Goal: Navigation & Orientation: Find specific page/section

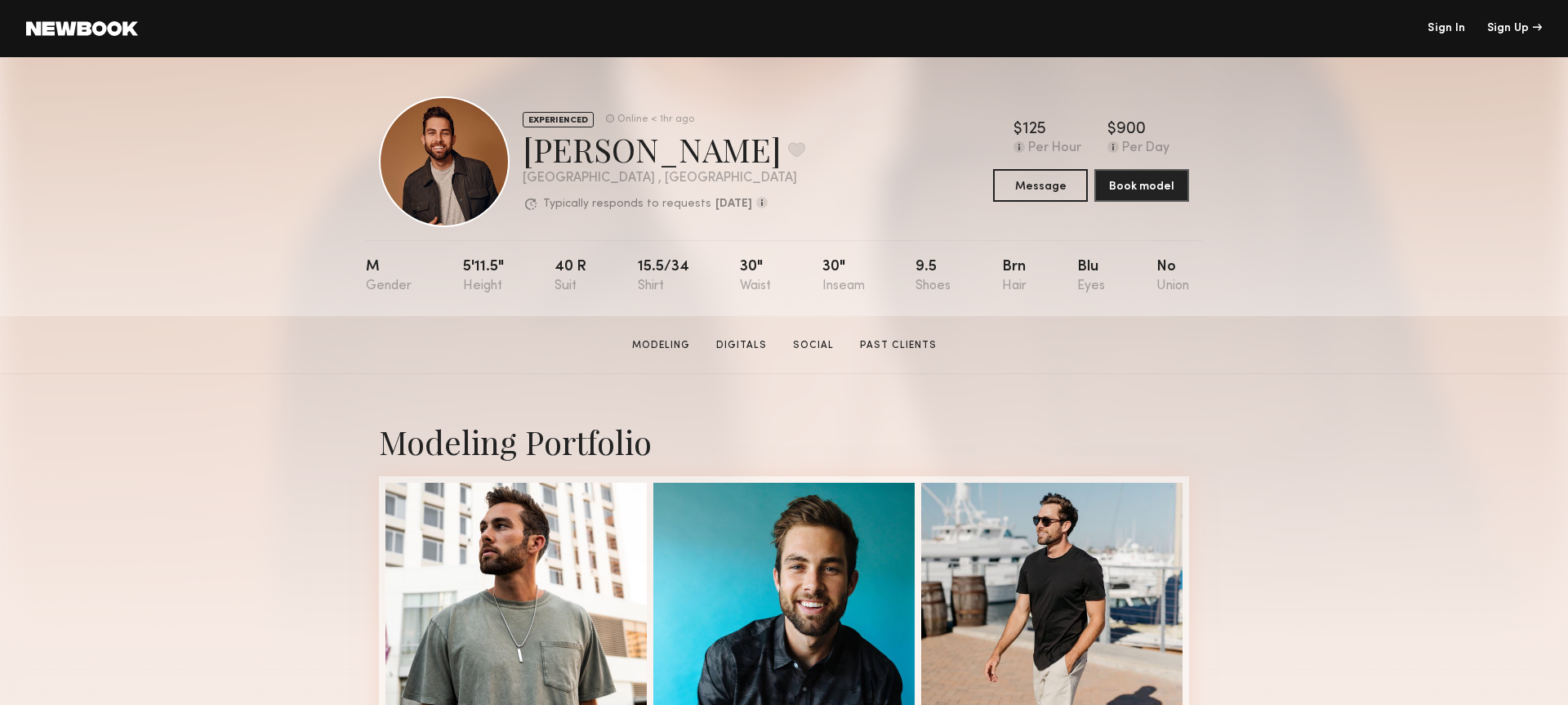
click at [53, 40] on header "Sign In Sign Up" at bounding box center [784, 28] width 1568 height 57
click at [68, 31] on link at bounding box center [82, 29] width 112 height 15
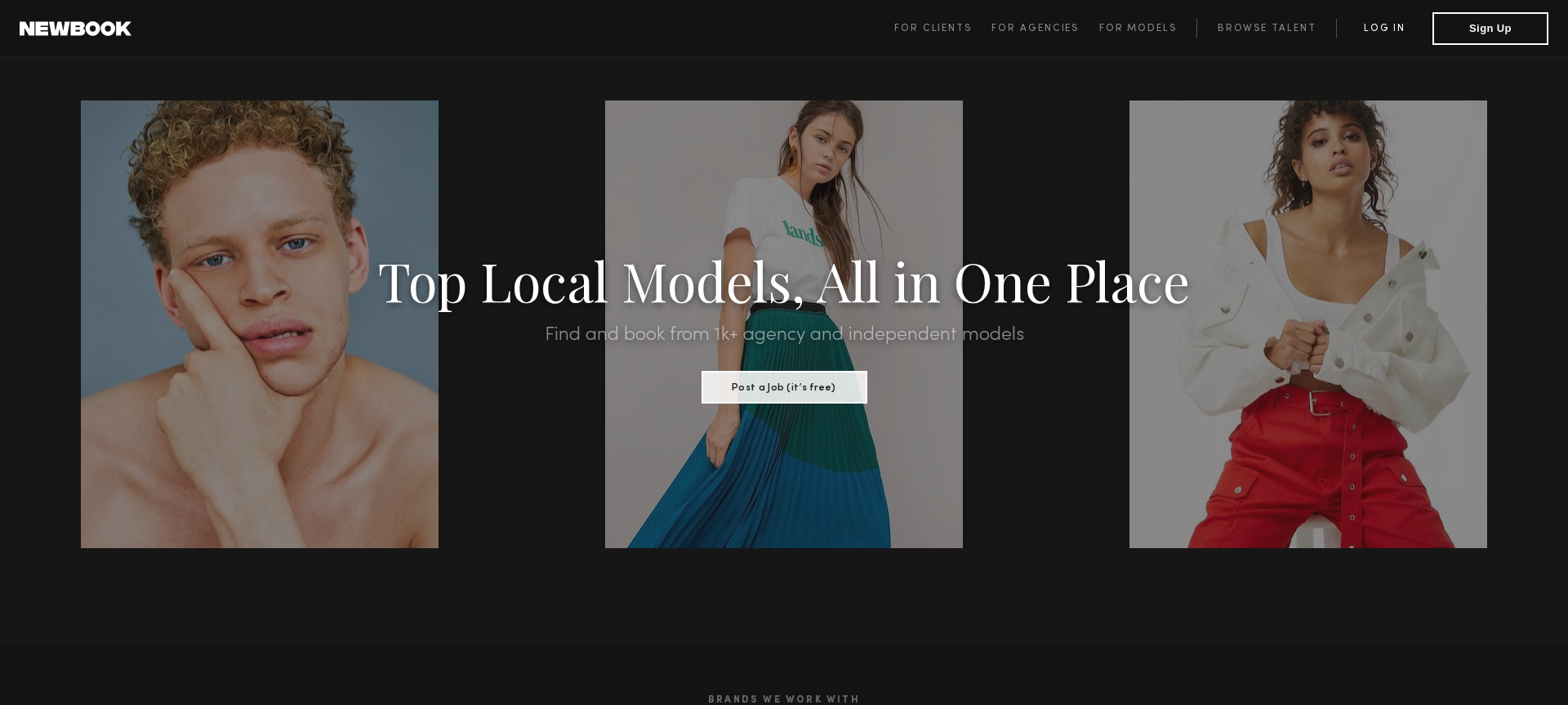
click at [1393, 31] on link "Log in" at bounding box center [1384, 29] width 97 height 20
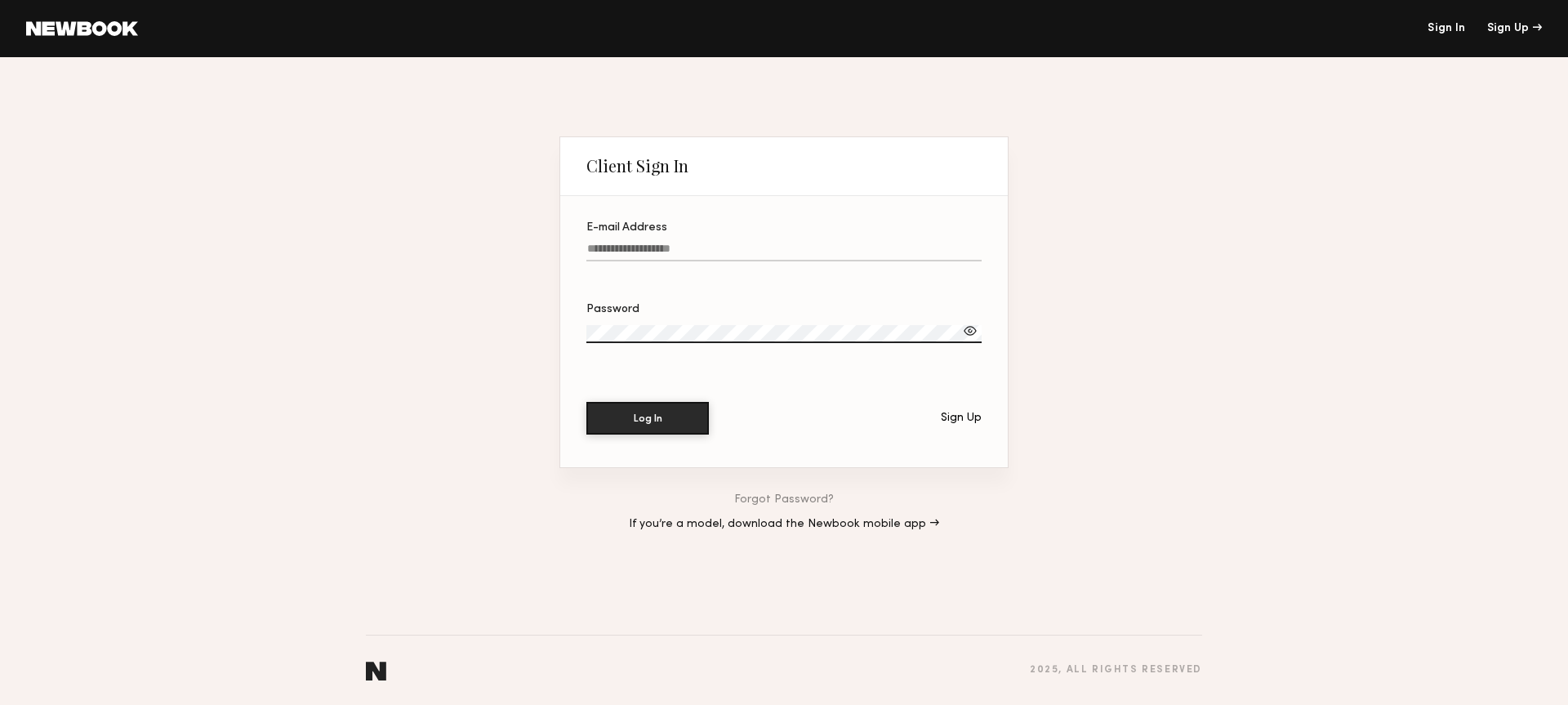
click at [764, 243] on input "E-mail Address" at bounding box center [784, 251] width 395 height 19
click at [679, 249] on input "E-mail Address Required" at bounding box center [784, 251] width 395 height 19
type input "**********"
click at [586, 402] on button "Log In" at bounding box center [647, 418] width 123 height 33
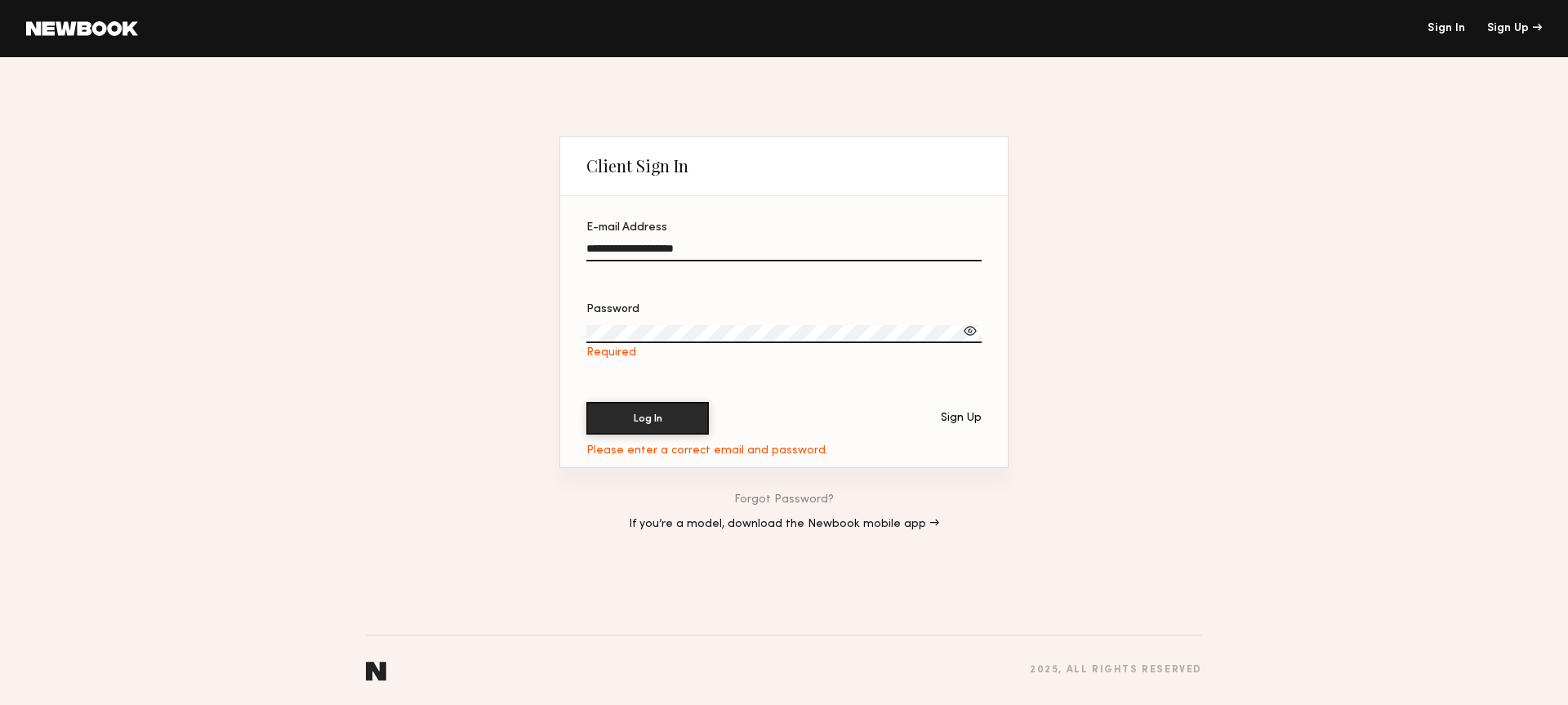
click at [87, 18] on header "Sign In Sign Up" at bounding box center [784, 28] width 1568 height 57
click at [87, 30] on link at bounding box center [82, 29] width 112 height 15
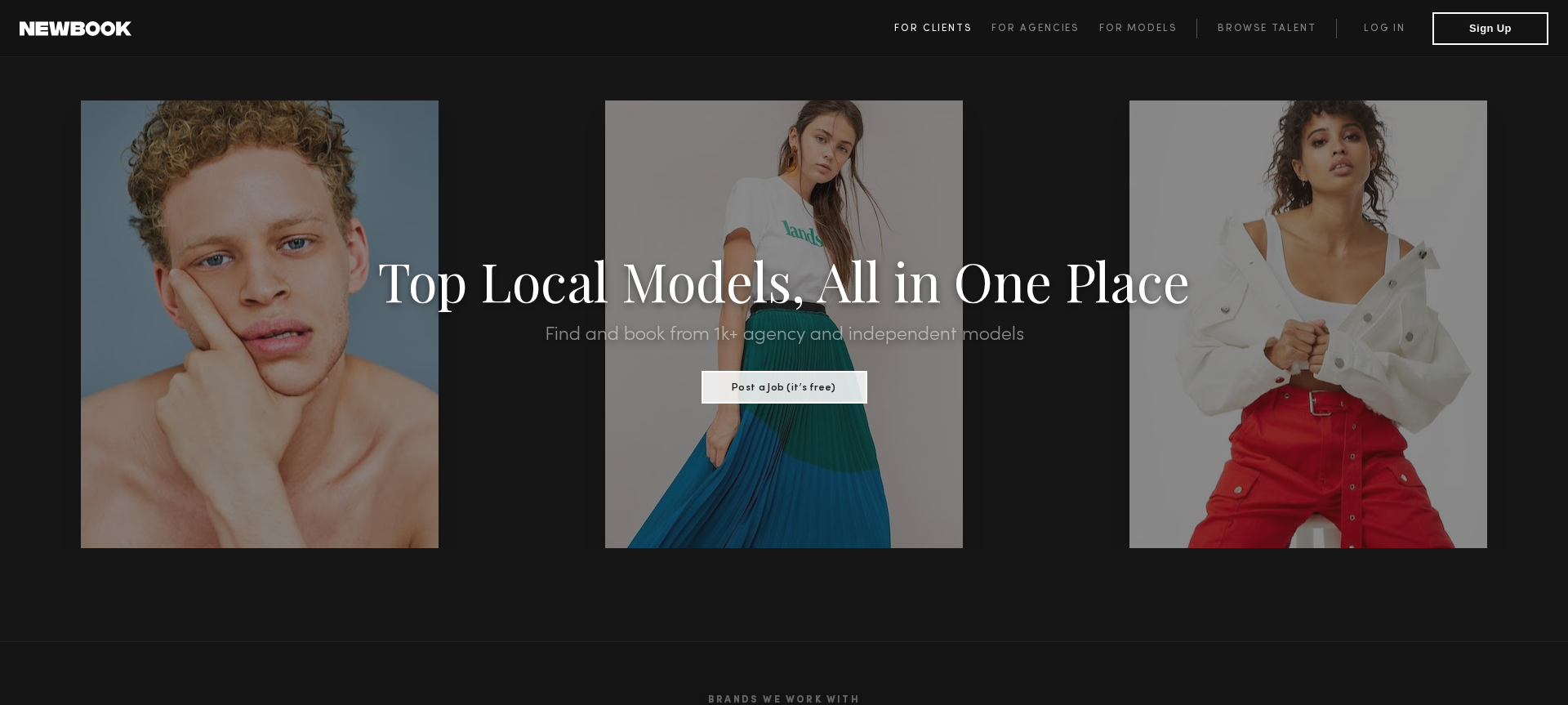
click at [961, 26] on span "For Clients" at bounding box center [933, 29] width 78 height 10
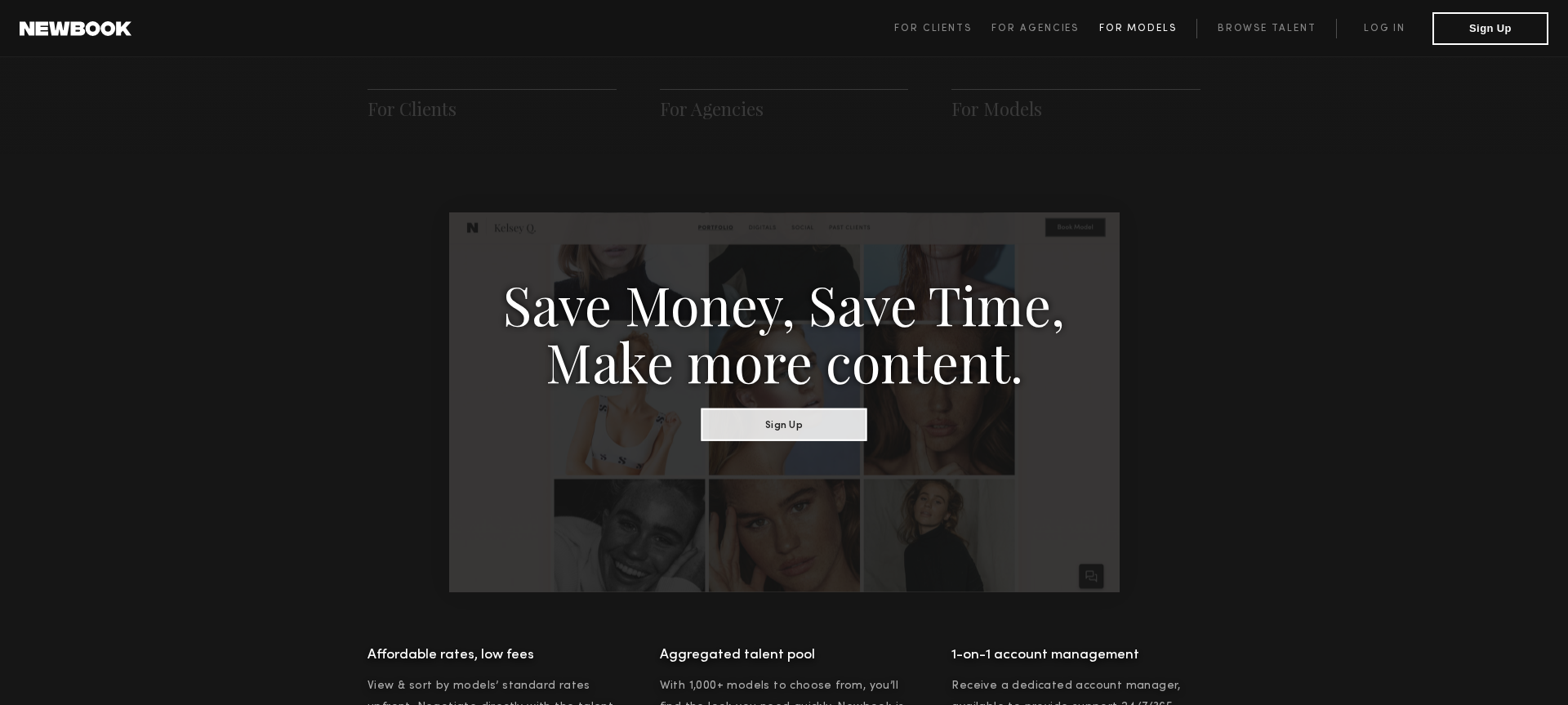
click at [1131, 26] on span "For Models" at bounding box center [1138, 29] width 78 height 10
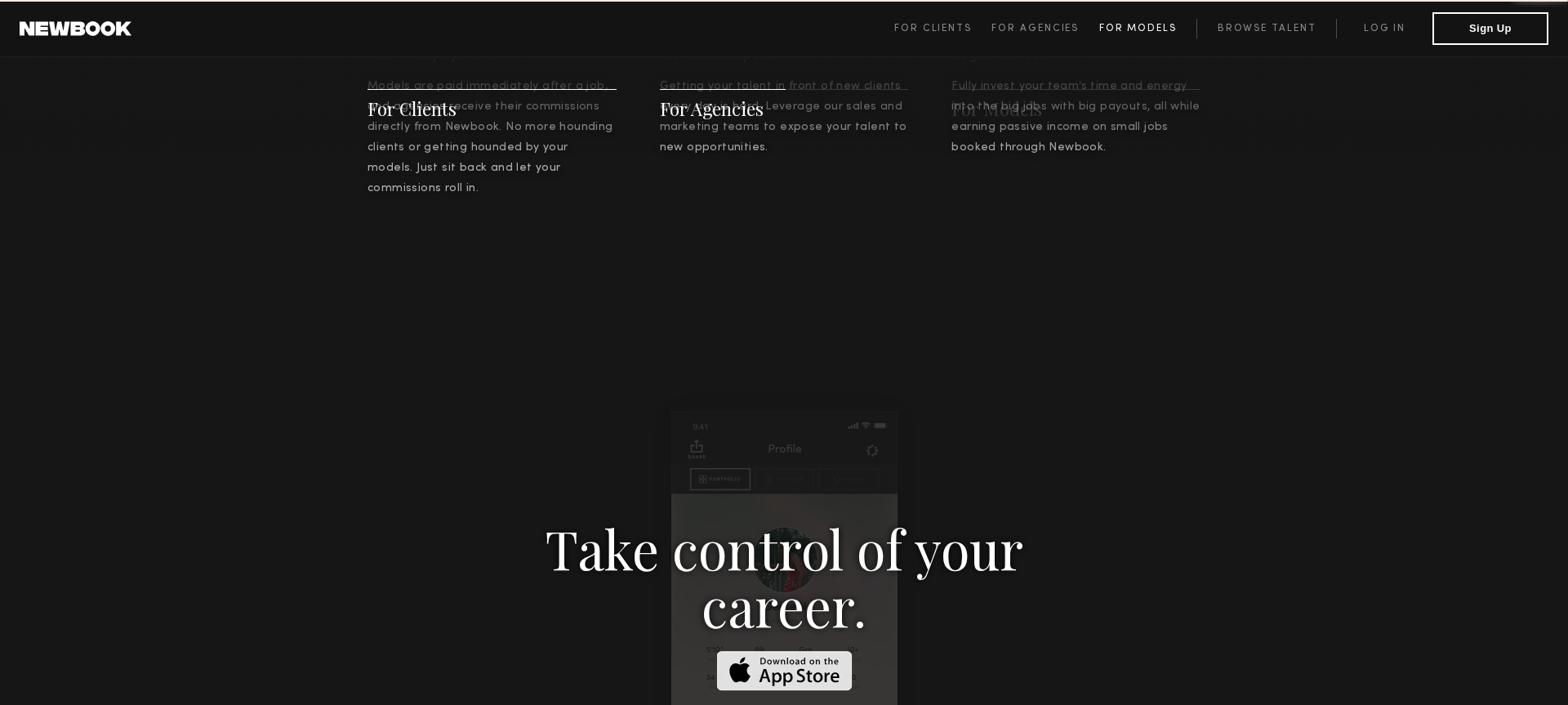
scroll to position [2350, 0]
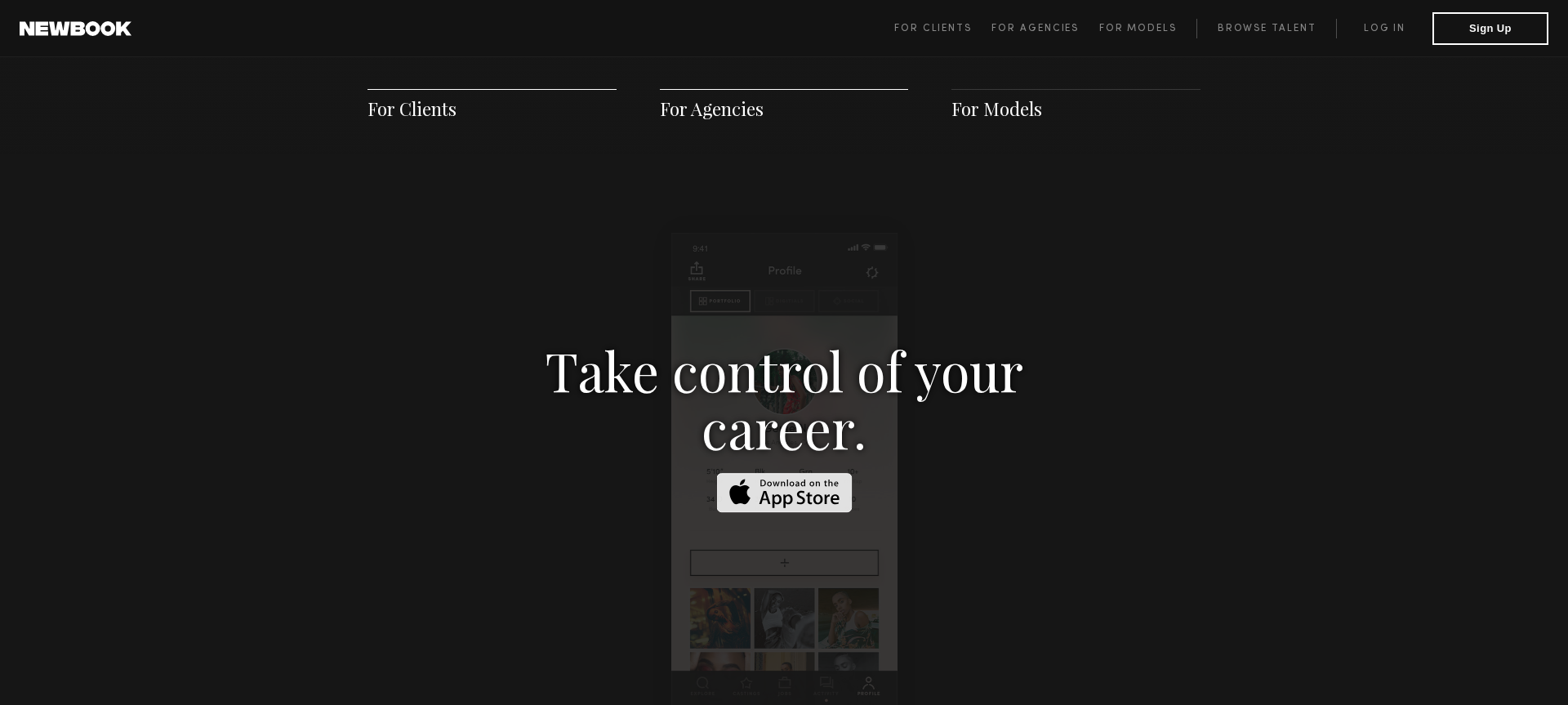
click at [1039, 107] on span "For Models" at bounding box center [997, 109] width 91 height 25
click at [1262, 34] on link "Browse Talent" at bounding box center [1266, 29] width 139 height 20
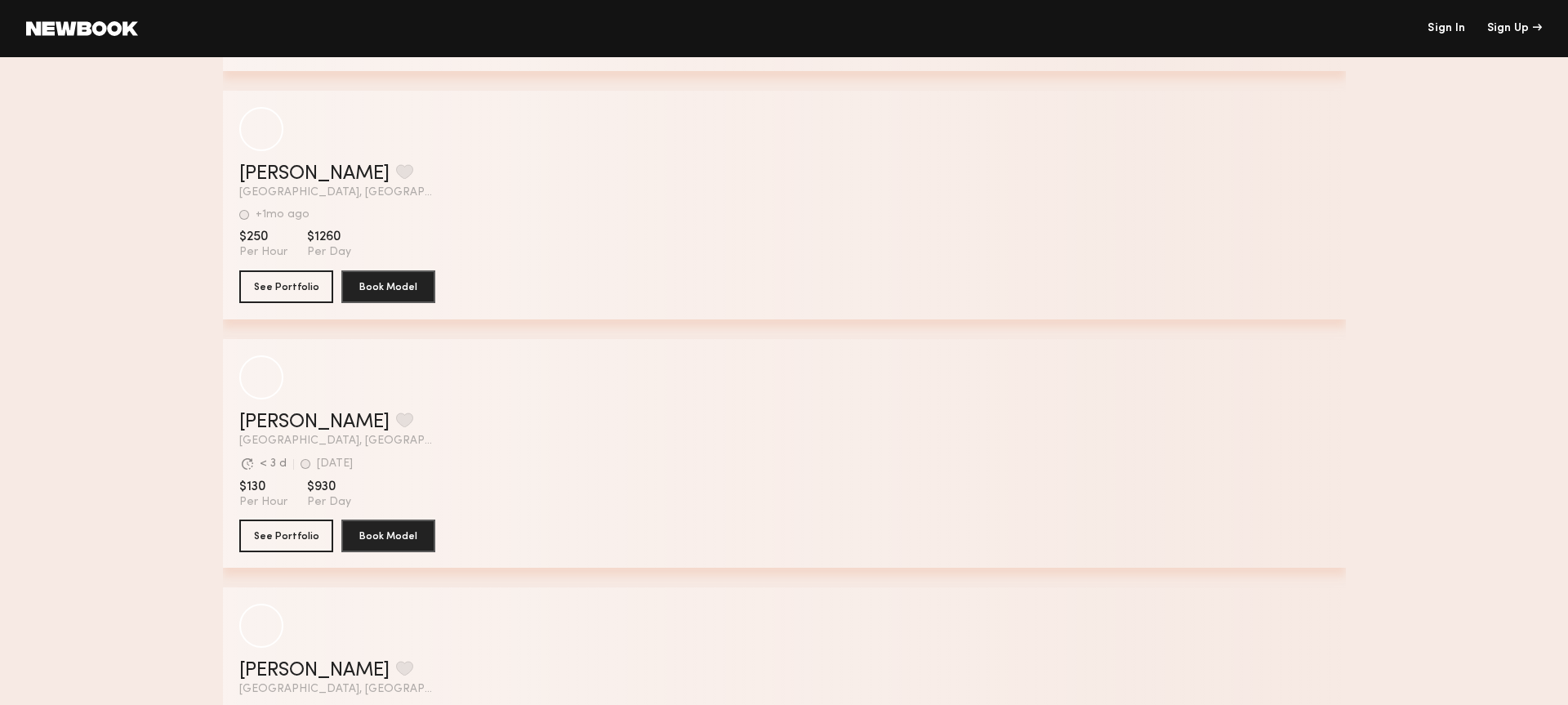
scroll to position [4230, 0]
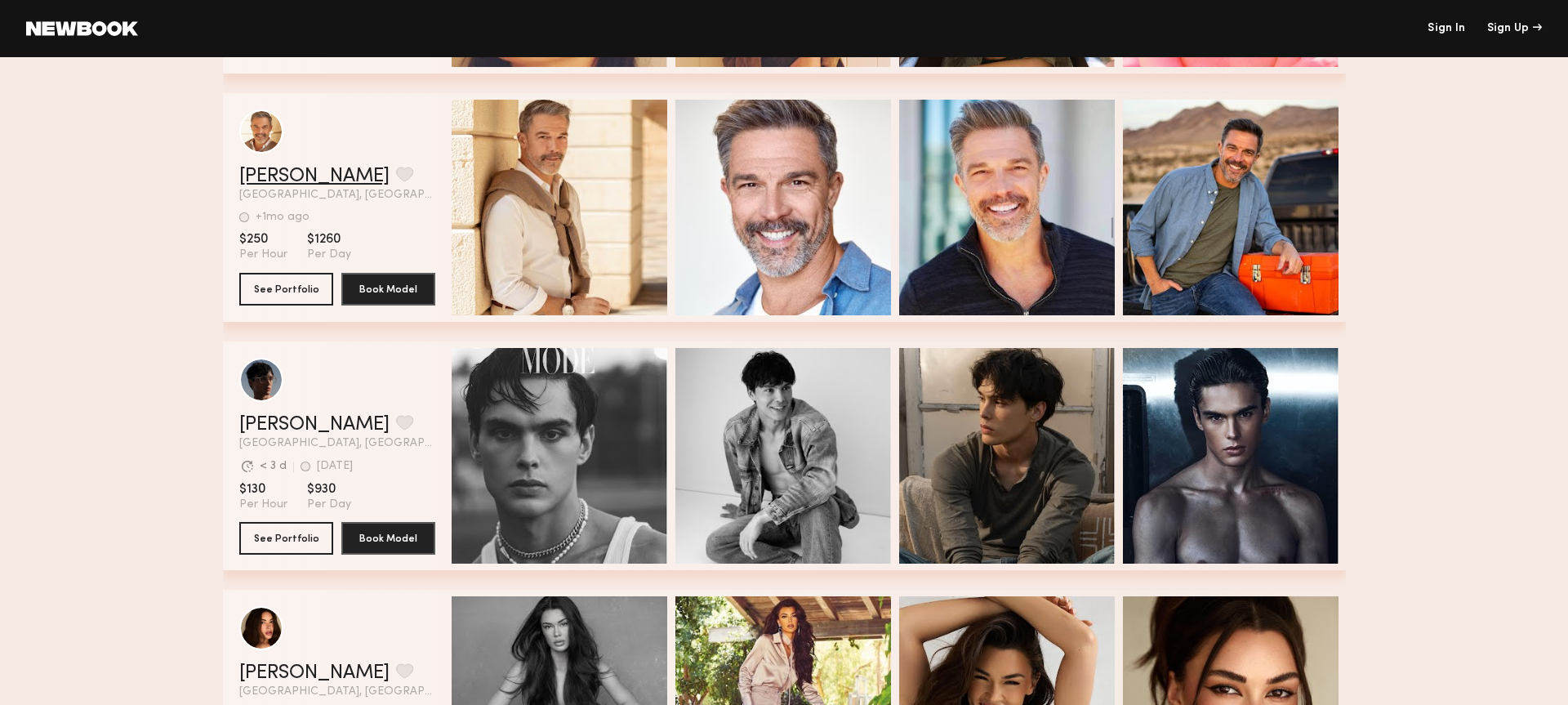
click at [335, 178] on link "Jonathan B." at bounding box center [314, 176] width 150 height 20
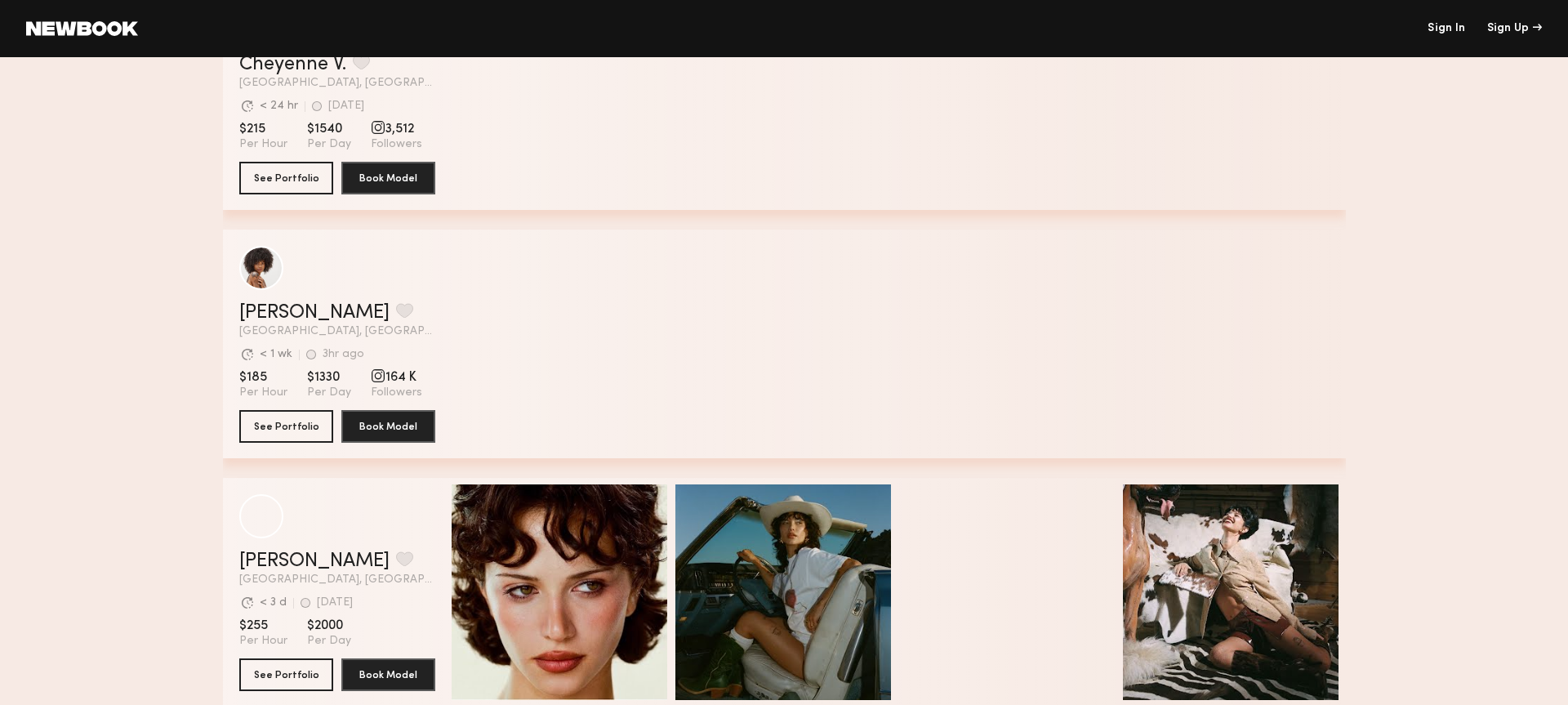
scroll to position [0, 0]
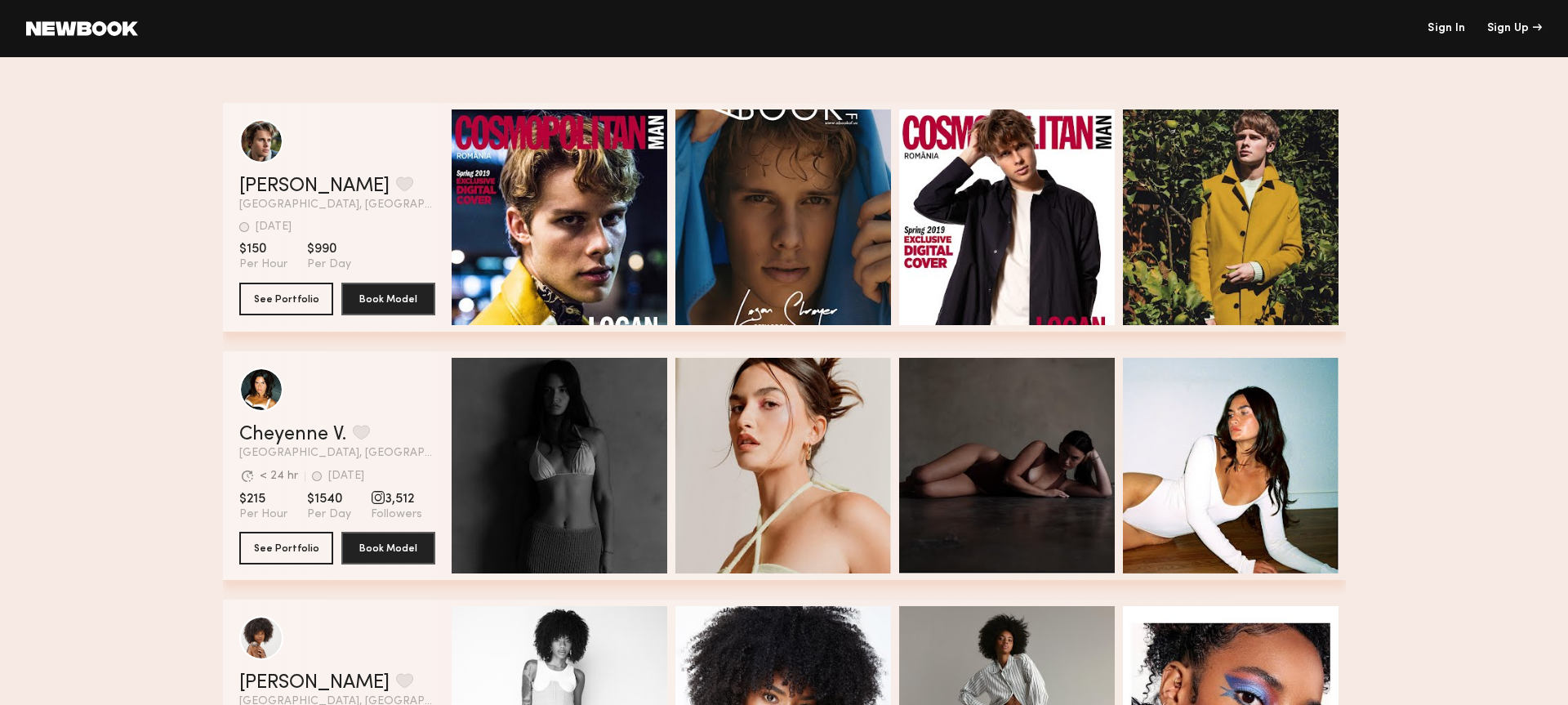
click at [1435, 25] on link "Sign In" at bounding box center [1447, 29] width 38 height 12
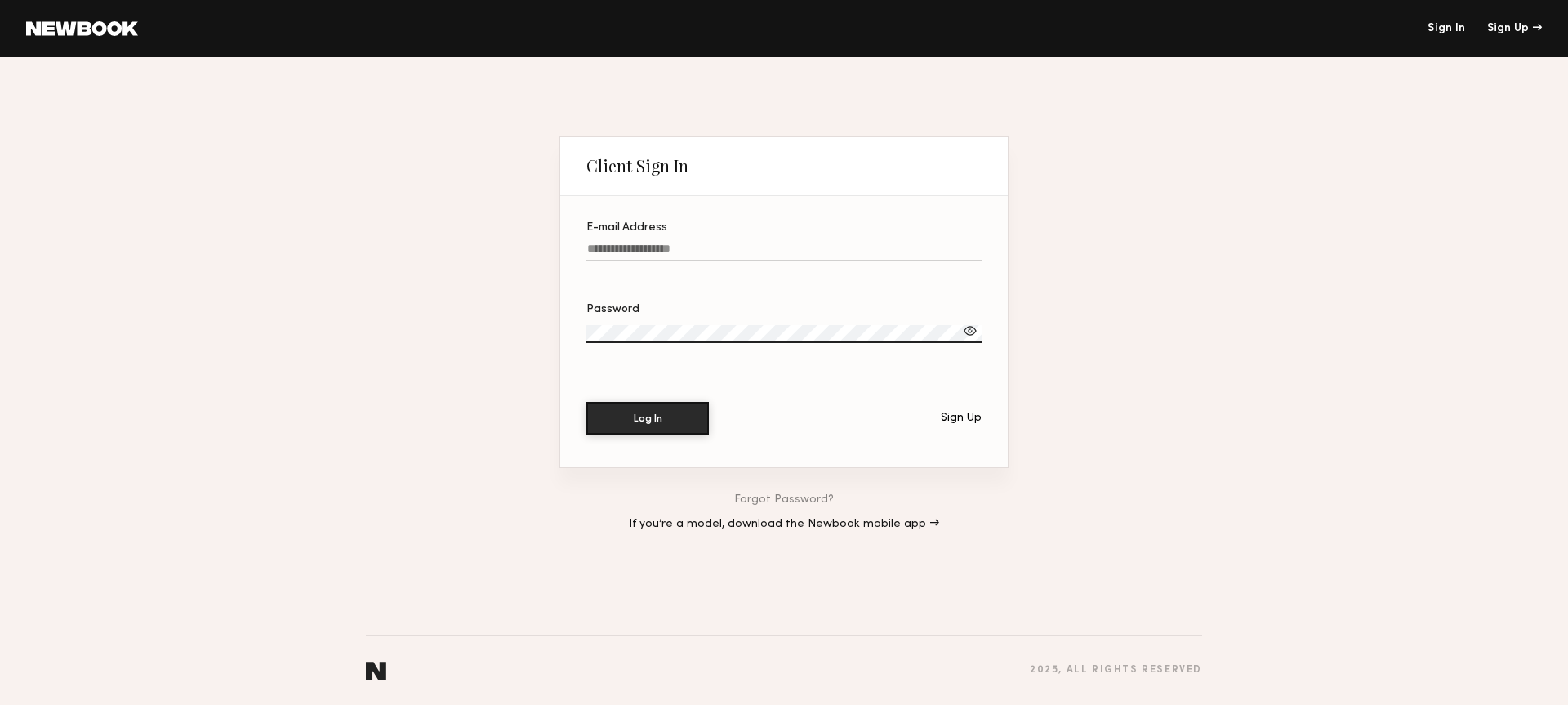
click at [787, 241] on label "E-mail Address" at bounding box center [784, 249] width 395 height 55
click at [787, 242] on input "E-mail Address" at bounding box center [784, 251] width 395 height 19
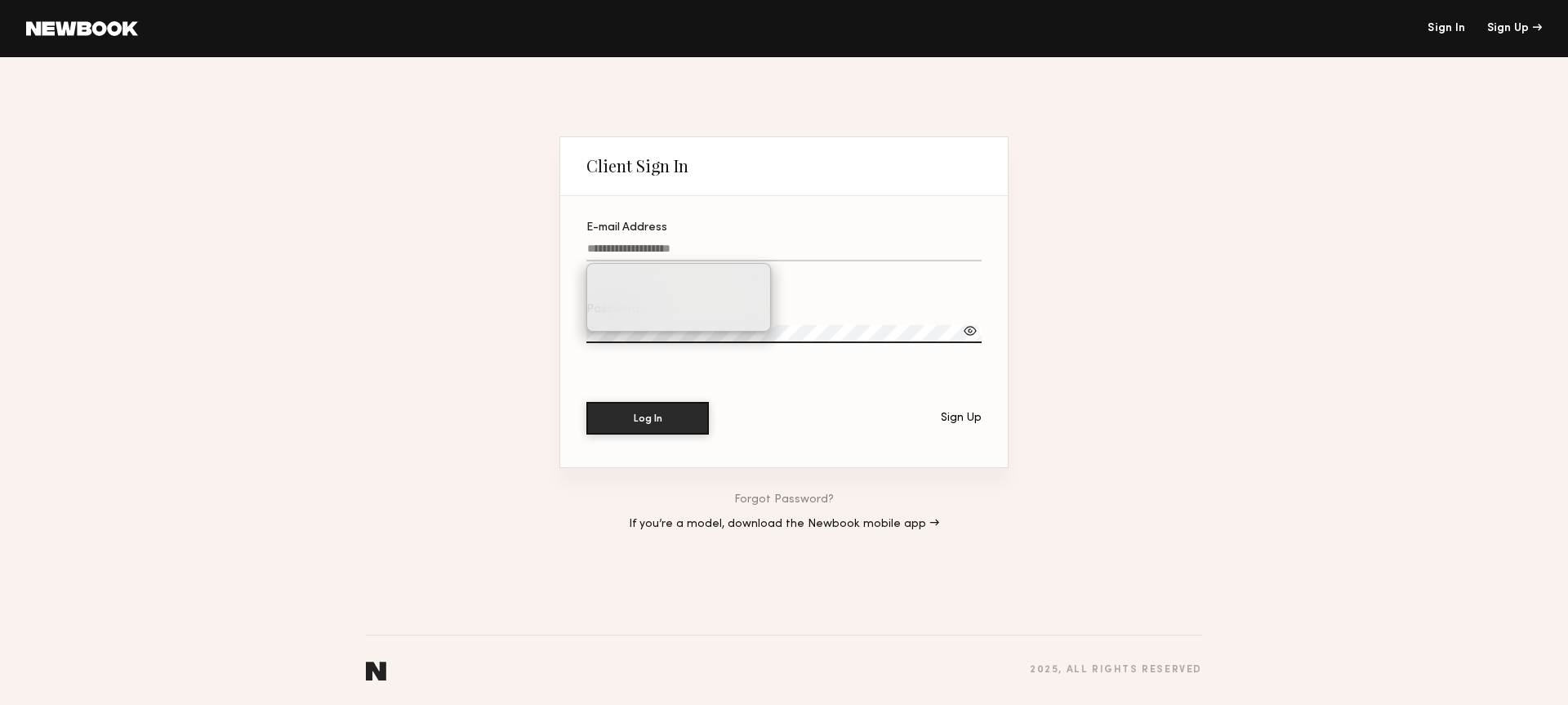
click at [787, 247] on input "E-mail Address" at bounding box center [784, 251] width 395 height 19
